Goal: Task Accomplishment & Management: Use online tool/utility

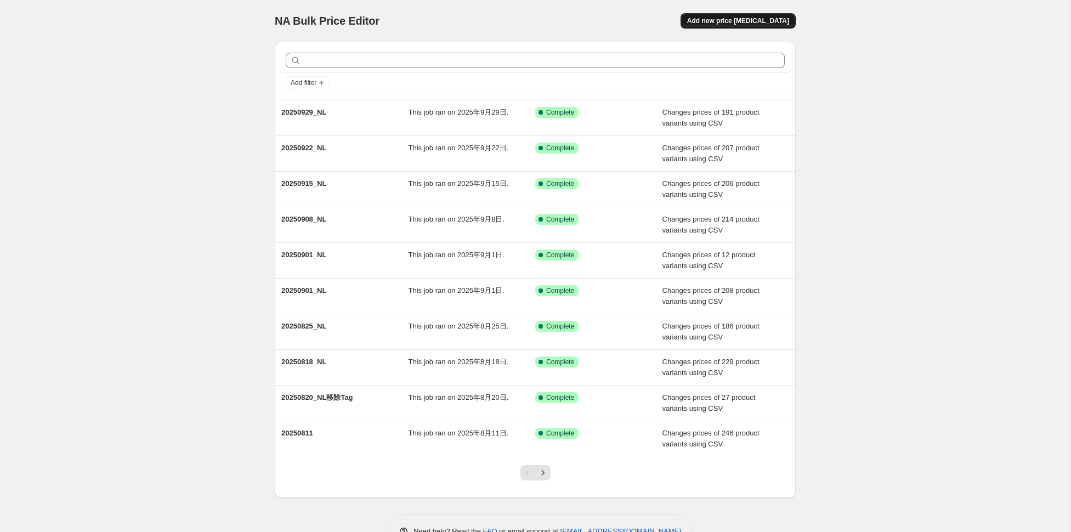
click at [708, 22] on span "Add new price [MEDICAL_DATA]" at bounding box center [738, 20] width 102 height 9
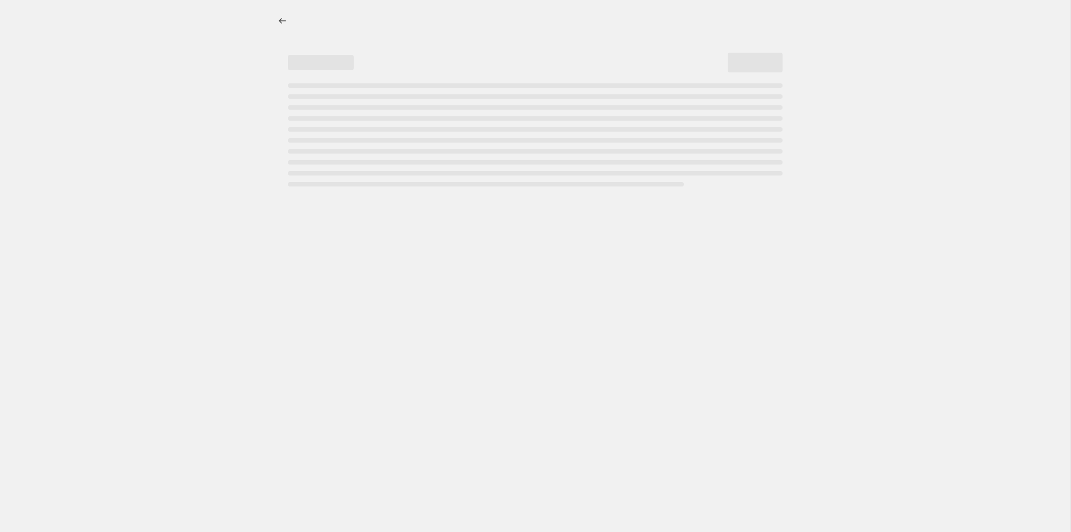
select select "percentage"
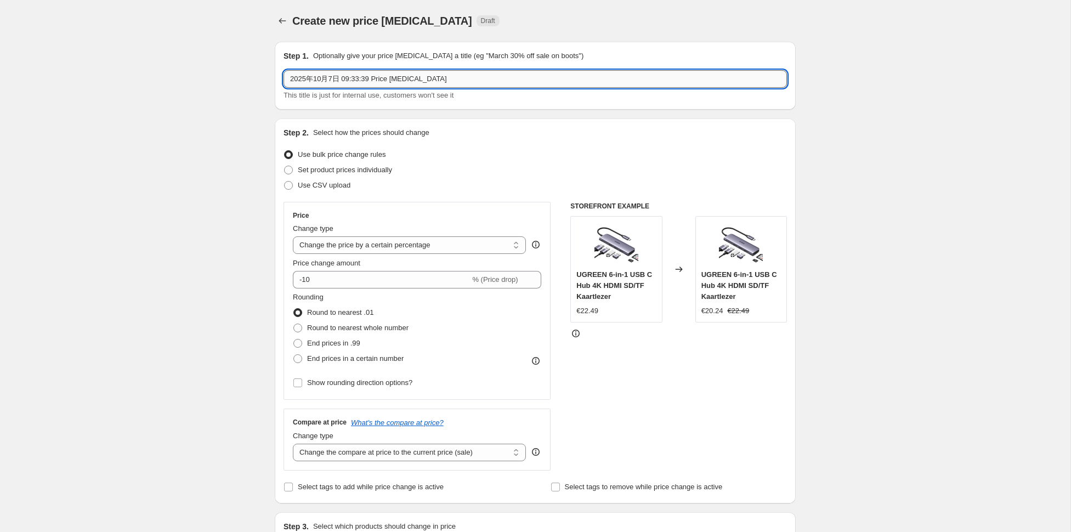
click at [508, 80] on input "2025年10月7日 09:33:39 Price [MEDICAL_DATA]" at bounding box center [536, 79] width 504 height 18
type input "2"
type input "20251007_NL"
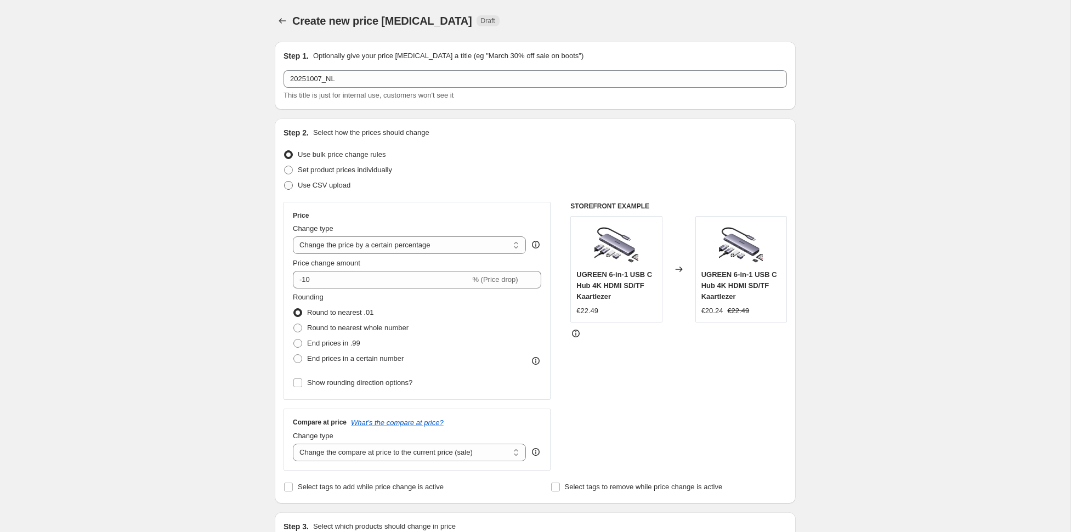
click at [331, 183] on span "Use CSV upload" at bounding box center [324, 185] width 53 height 8
click at [285, 182] on input "Use CSV upload" at bounding box center [284, 181] width 1 height 1
radio input "true"
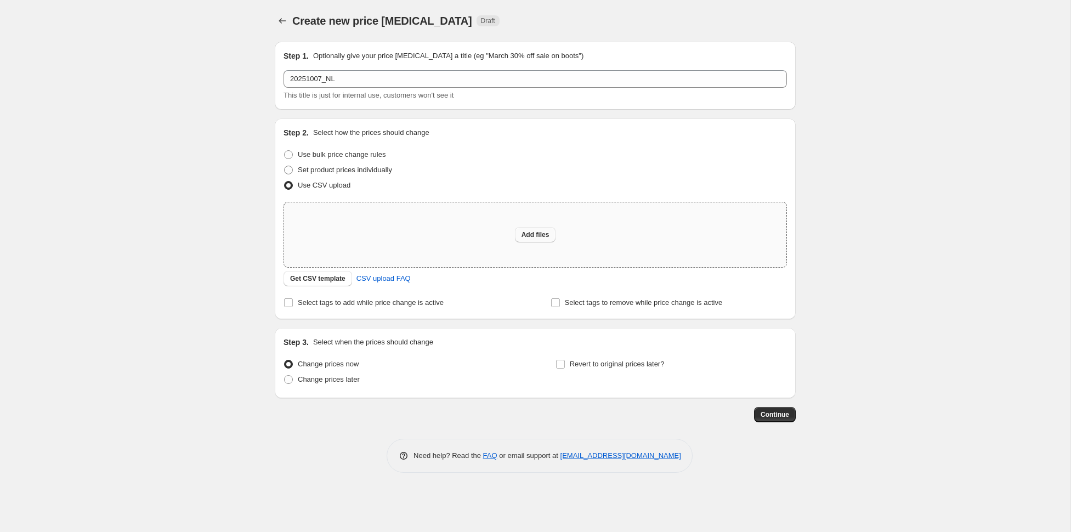
click at [532, 234] on span "Add files" at bounding box center [536, 234] width 28 height 9
type input "C:\fakepath\20251007_NL.csv"
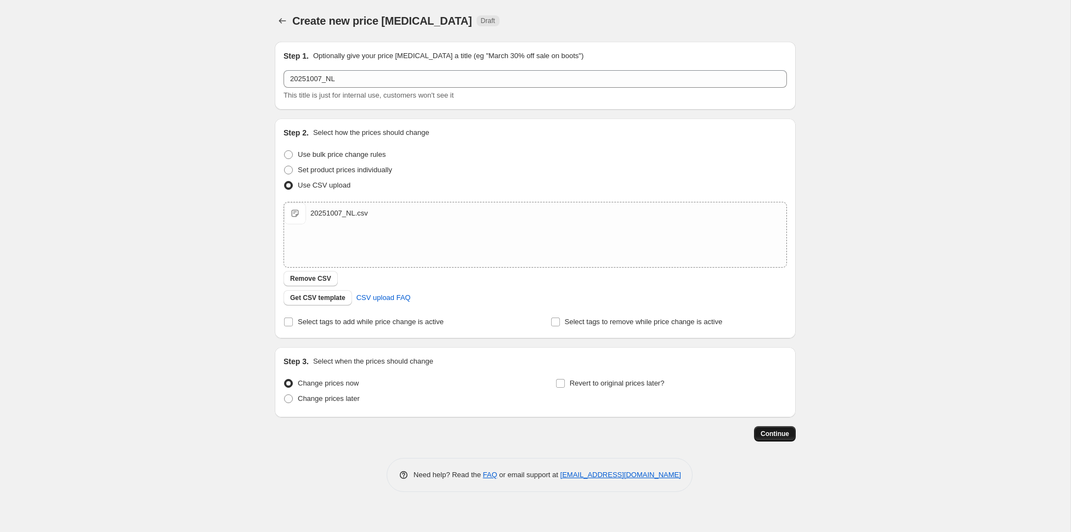
click at [773, 430] on span "Continue" at bounding box center [775, 434] width 29 height 9
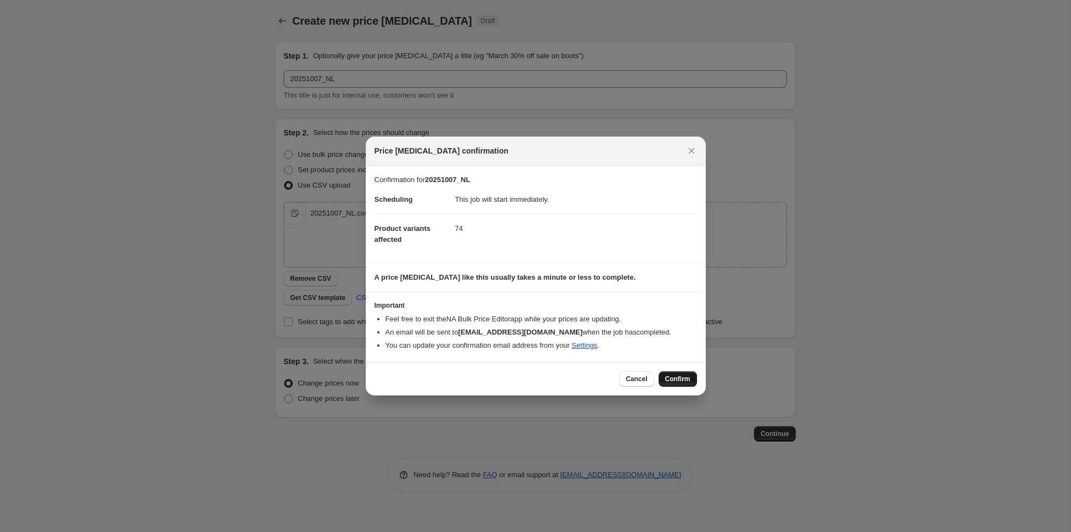
click at [683, 377] on span "Confirm" at bounding box center [677, 379] width 25 height 9
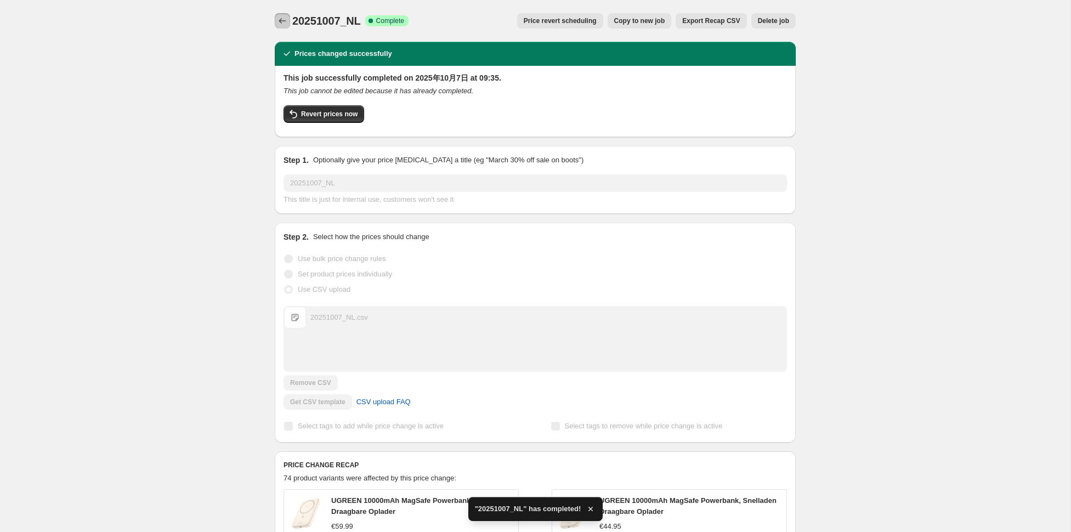
click at [287, 19] on icon "Price change jobs" at bounding box center [282, 20] width 11 height 11
